Goal: Transaction & Acquisition: Book appointment/travel/reservation

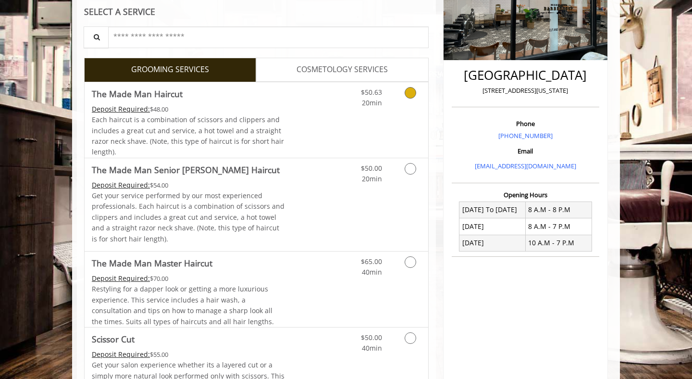
scroll to position [188, 0]
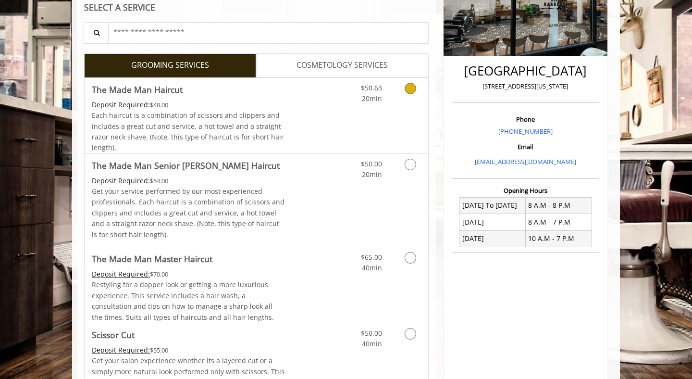
click at [409, 87] on icon "Grooming services" at bounding box center [411, 89] width 12 height 12
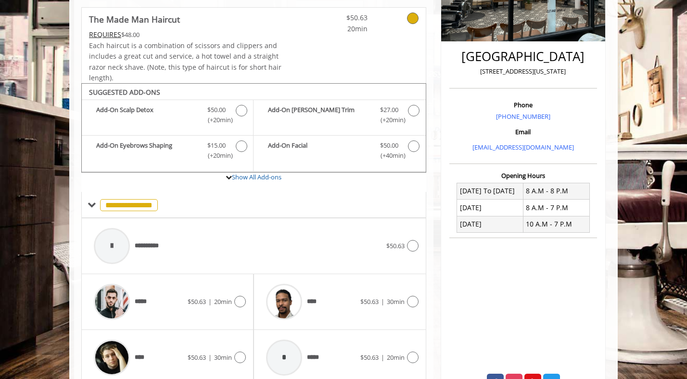
scroll to position [285, 0]
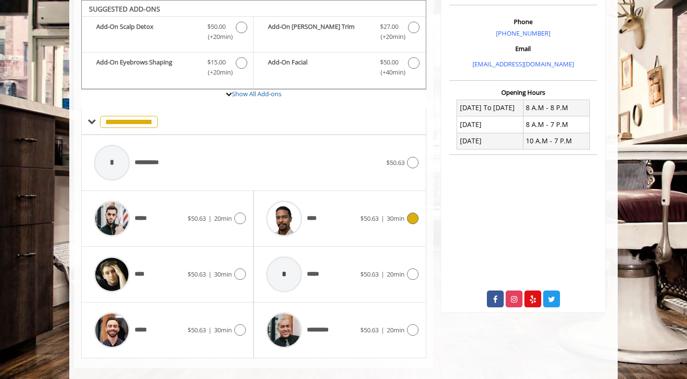
click at [413, 221] on icon at bounding box center [413, 219] width 12 height 12
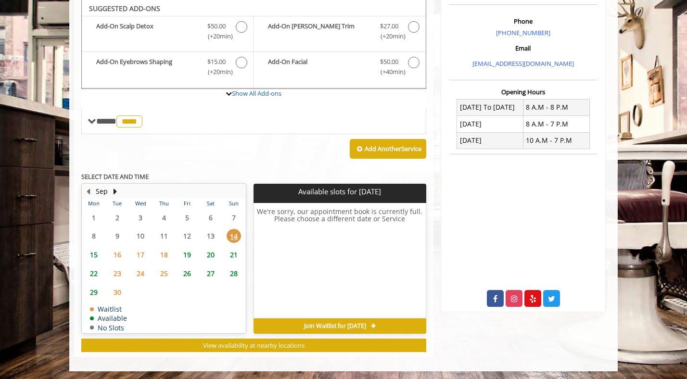
scroll to position [286, 0]
click at [92, 274] on span "22" at bounding box center [94, 273] width 14 height 14
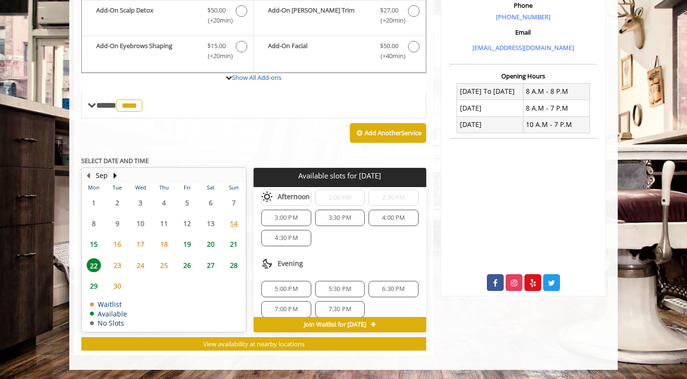
scroll to position [144, 0]
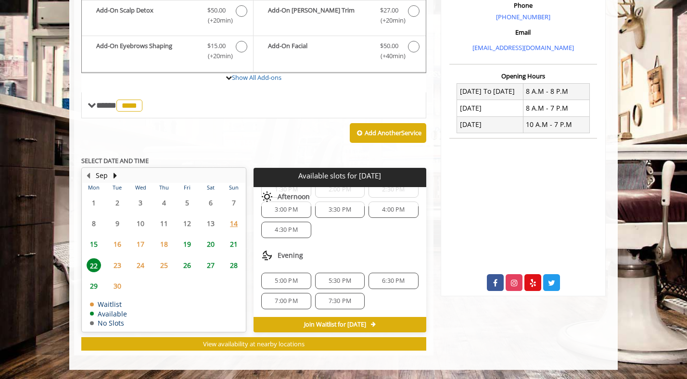
click at [284, 303] on span "7:00 PM" at bounding box center [286, 301] width 23 height 8
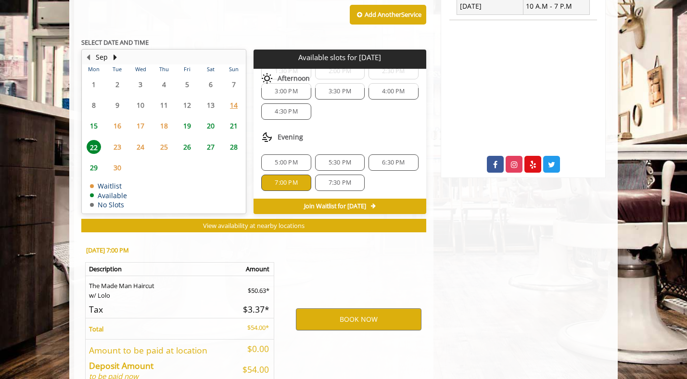
scroll to position [475, 0]
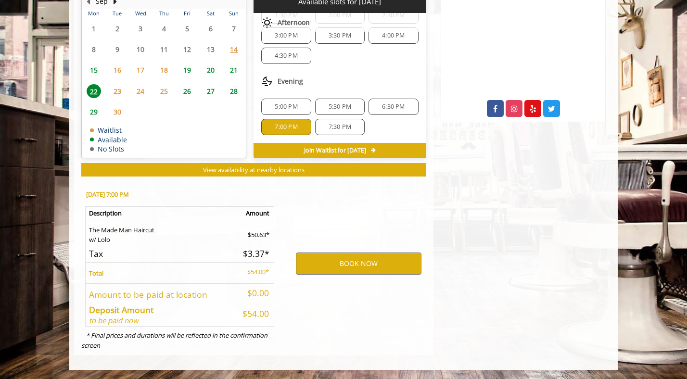
click at [328, 132] on div "7:30 PM" at bounding box center [340, 127] width 50 height 16
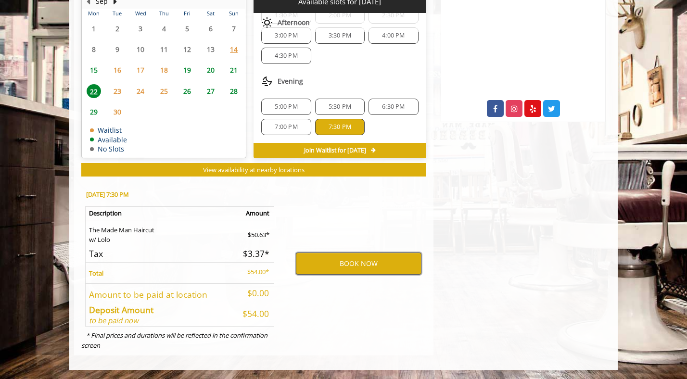
click at [345, 263] on button "BOOK NOW" at bounding box center [358, 263] width 125 height 22
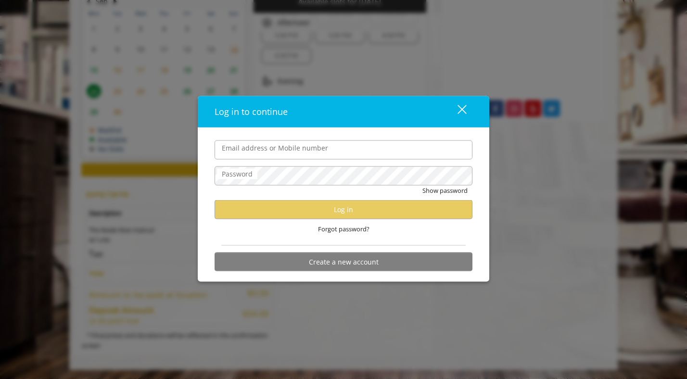
click at [284, 151] on input "Email address or Mobile number" at bounding box center [343, 149] width 258 height 19
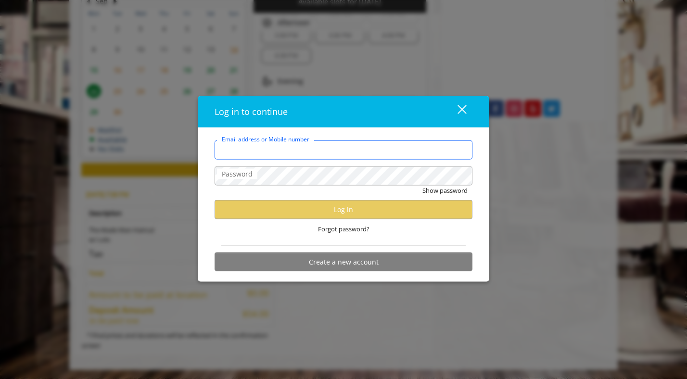
click at [267, 157] on input "Email address or Mobile number" at bounding box center [343, 149] width 258 height 19
click at [285, 156] on input "Email address or Mobile number" at bounding box center [343, 149] width 258 height 19
paste input "**********"
type input "**********"
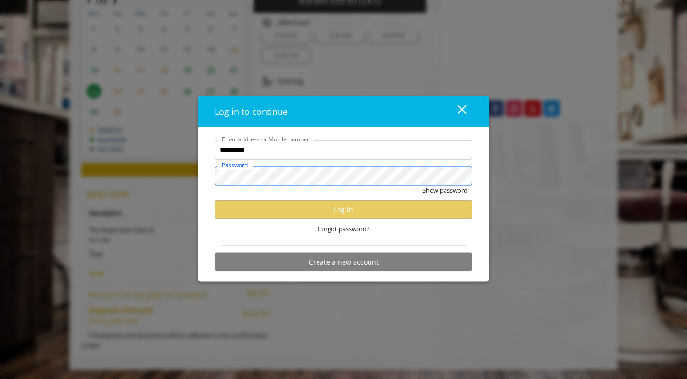
scroll to position [0, 0]
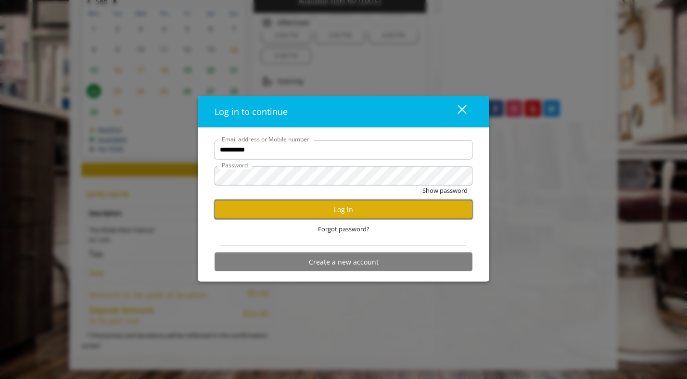
click at [272, 212] on button "Log in" at bounding box center [343, 209] width 258 height 19
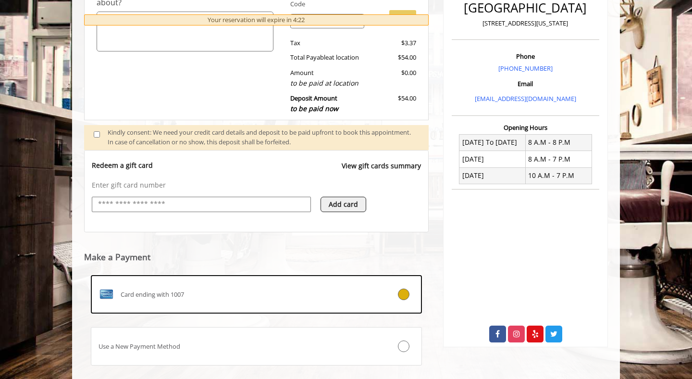
scroll to position [307, 0]
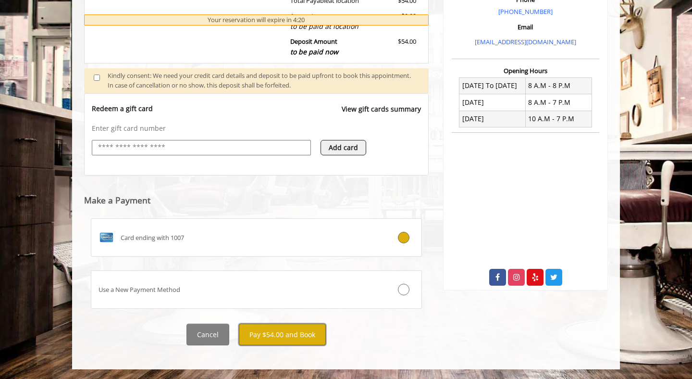
click at [283, 342] on button "Pay $54.00 and Book" at bounding box center [282, 335] width 87 height 22
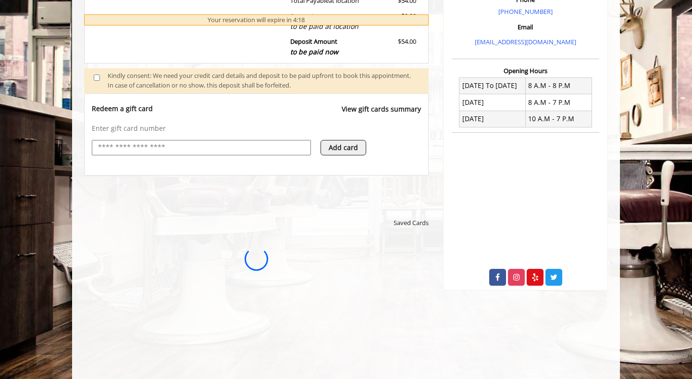
scroll to position [0, 0]
